Goal: Information Seeking & Learning: Understand process/instructions

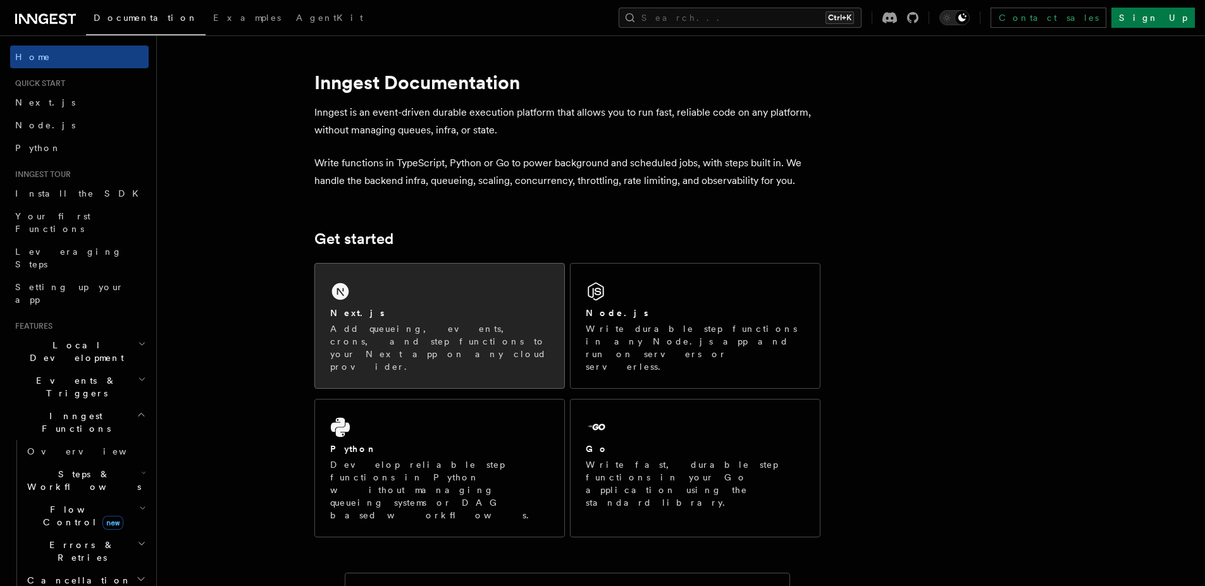
click at [435, 339] on p "Add queueing, events, crons, and step functions to your Next app on any cloud p…" at bounding box center [439, 348] width 219 height 51
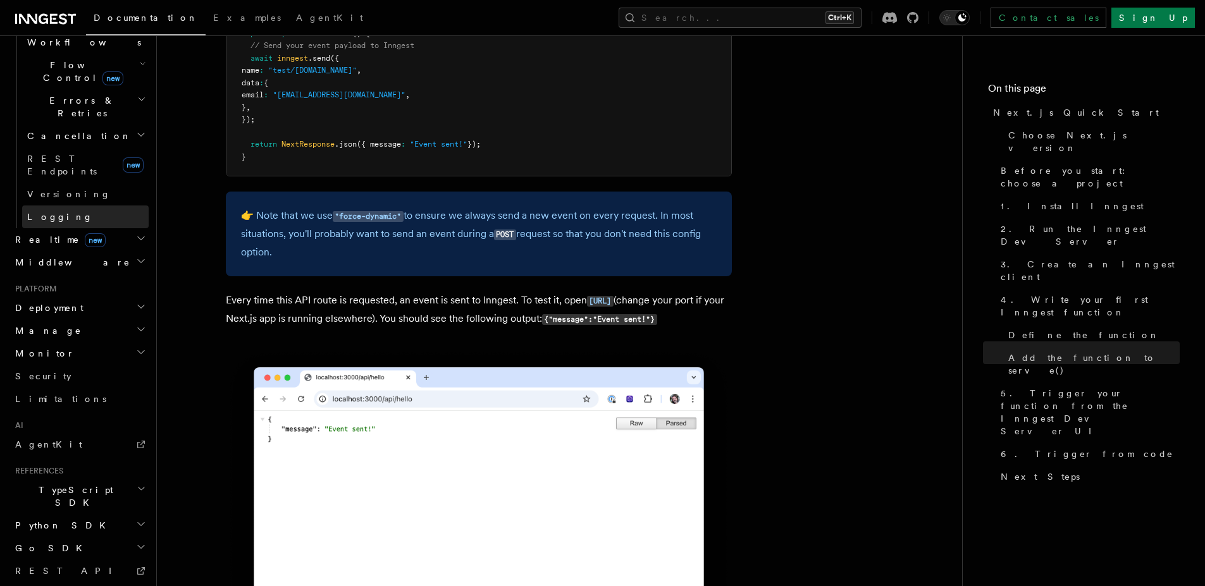
scroll to position [451, 0]
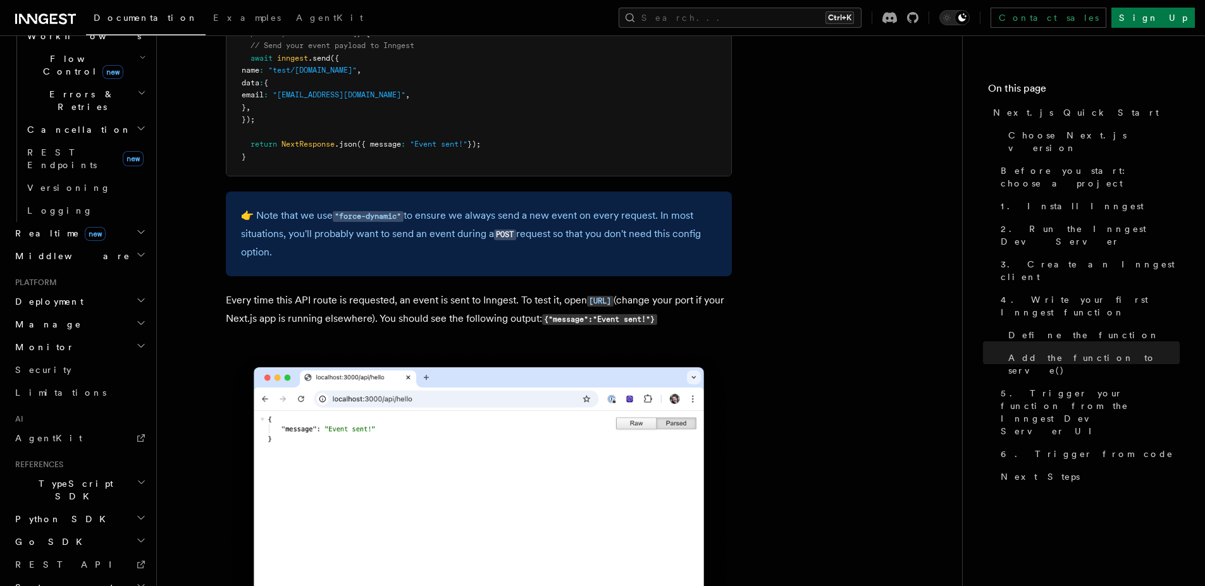
click at [77, 290] on h2 "Deployment" at bounding box center [79, 301] width 139 height 23
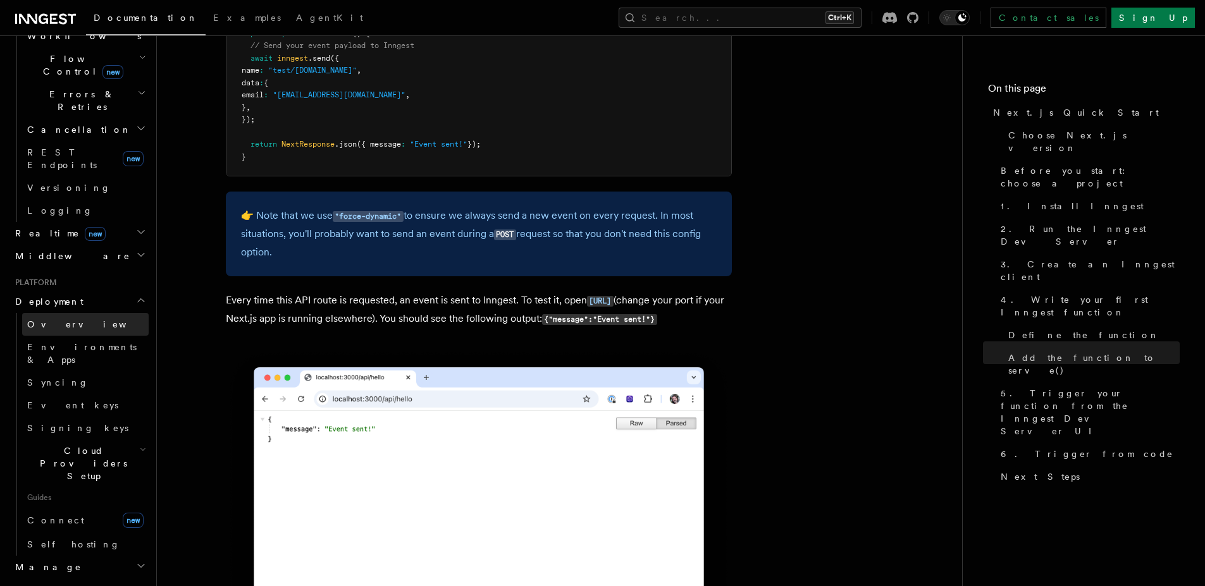
click at [78, 313] on link "Overview" at bounding box center [85, 324] width 127 height 23
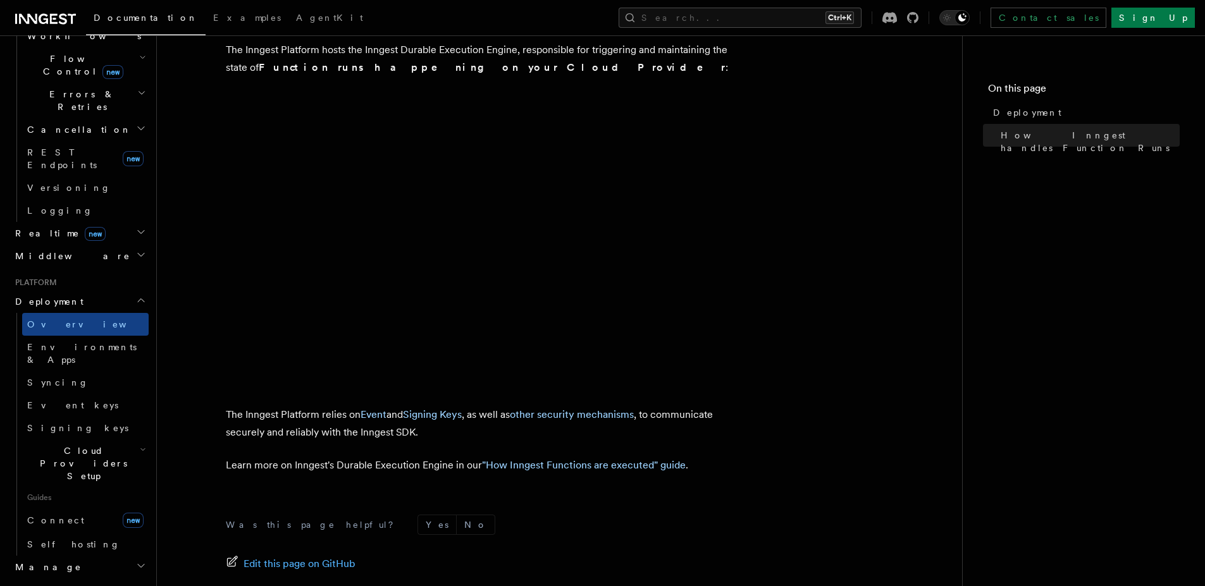
scroll to position [417, 0]
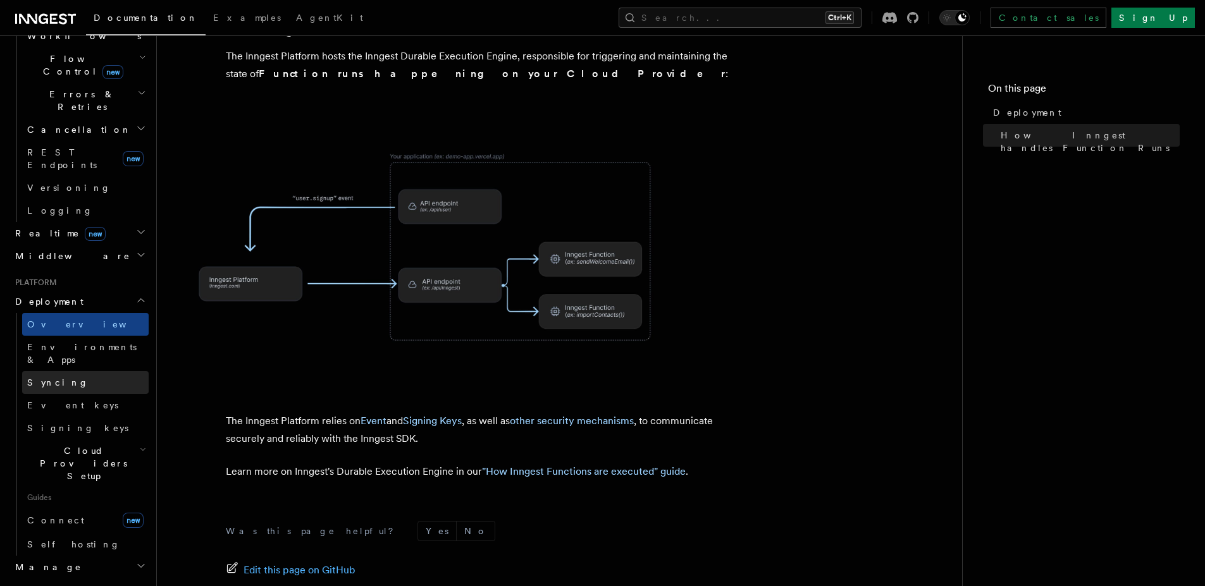
click at [59, 371] on link "Syncing" at bounding box center [85, 382] width 127 height 23
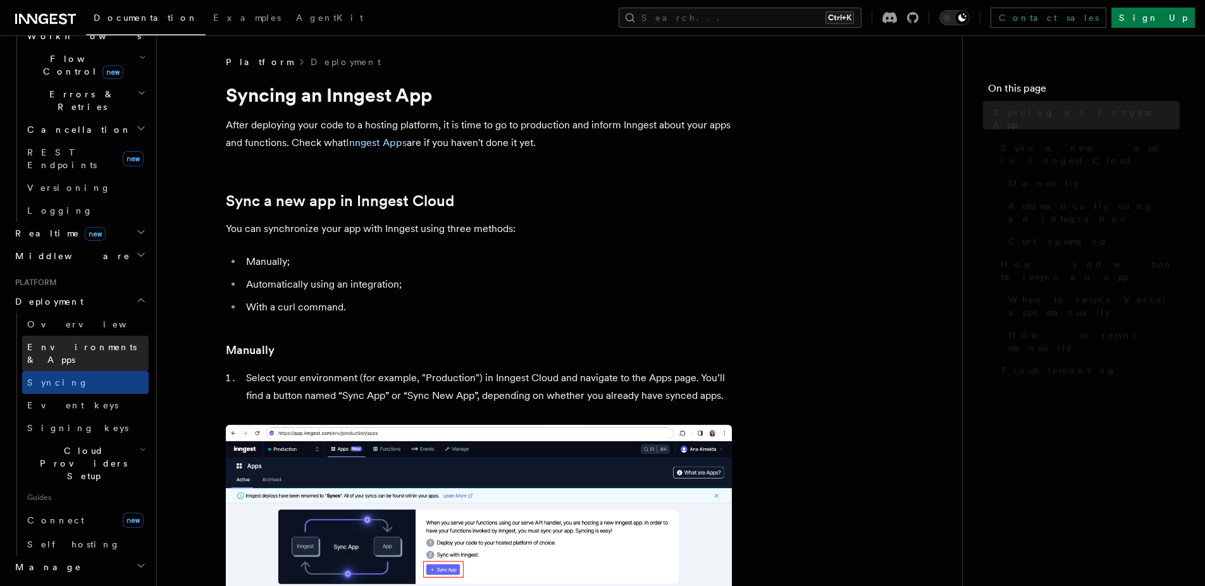
click at [61, 336] on link "Environments & Apps" at bounding box center [85, 353] width 127 height 35
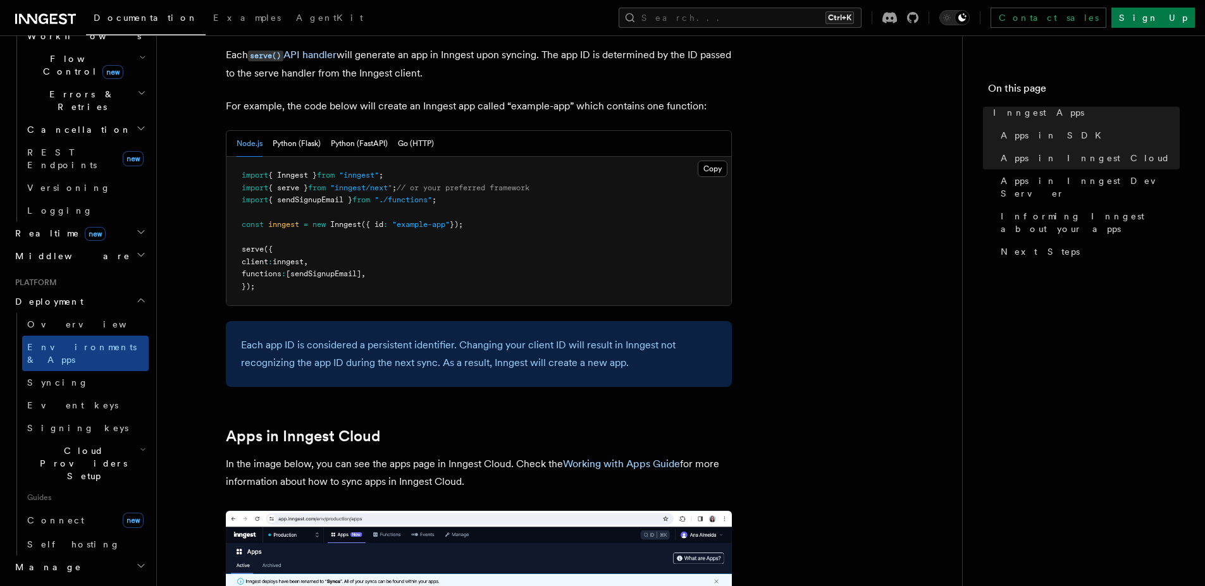
scroll to position [683, 0]
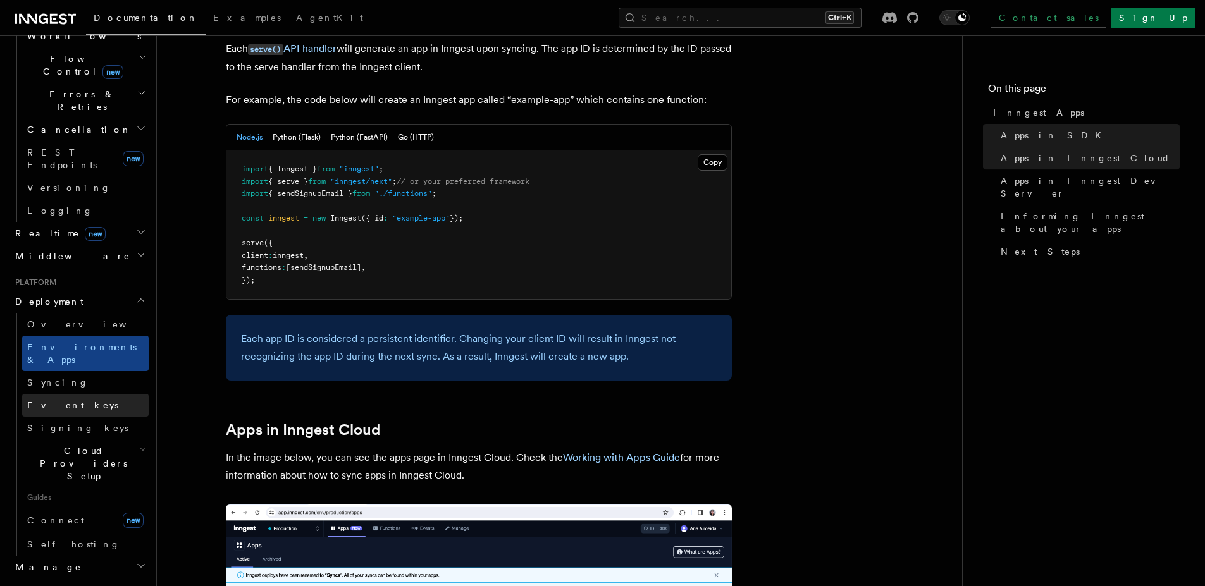
click at [62, 394] on link "Event keys" at bounding box center [85, 405] width 127 height 23
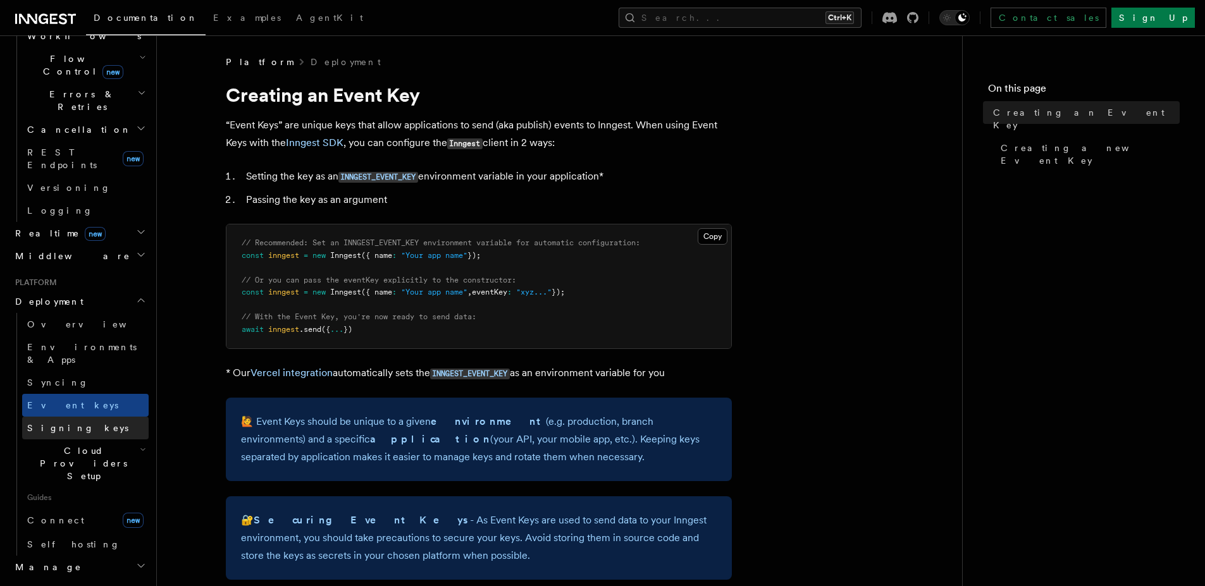
click at [58, 422] on span "Signing keys" at bounding box center [77, 428] width 101 height 13
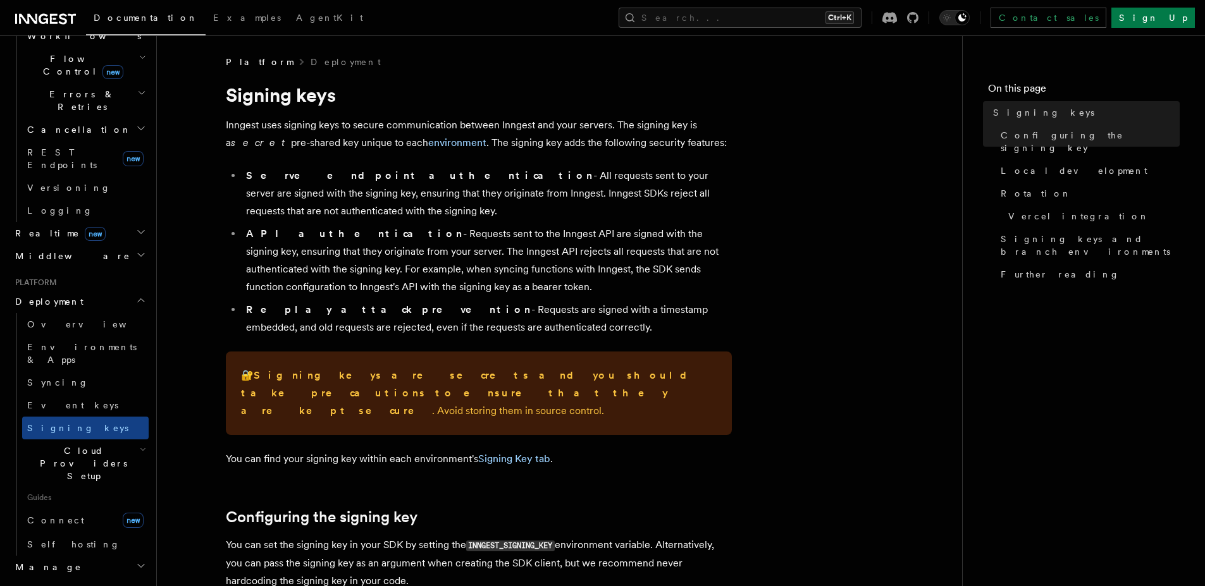
click at [56, 445] on span "Cloud Providers Setup" at bounding box center [81, 464] width 118 height 38
click at [89, 569] on link "Vercel" at bounding box center [91, 580] width 115 height 23
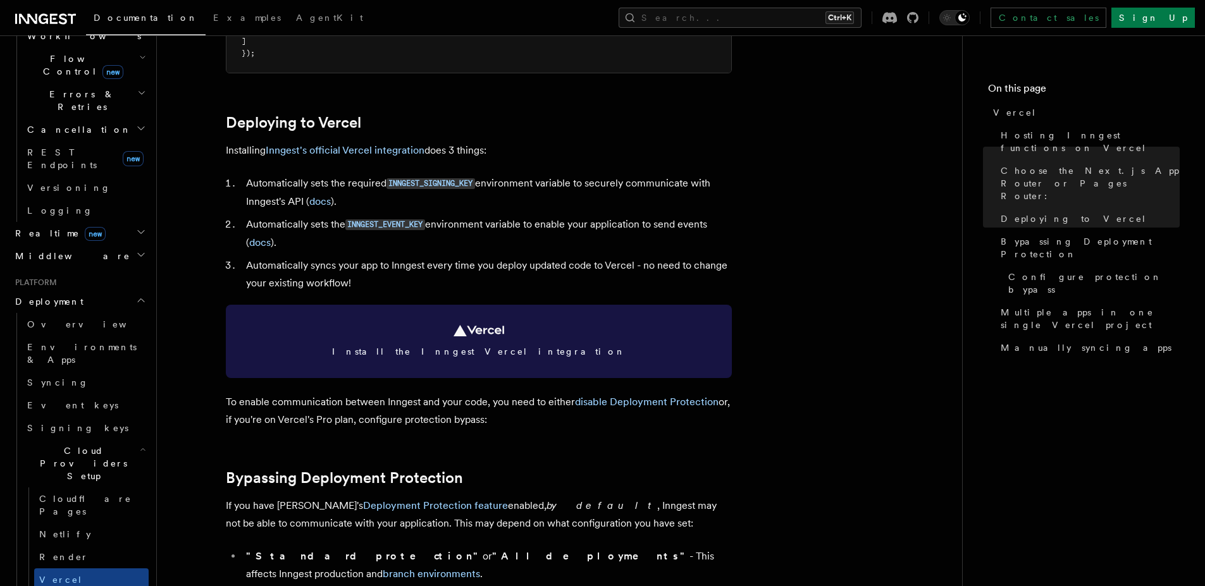
scroll to position [531, 0]
